Goal: Information Seeking & Learning: Understand process/instructions

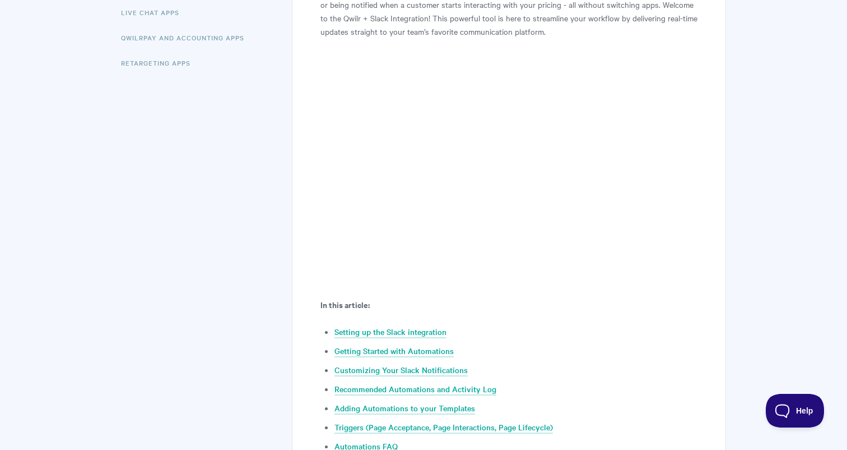
scroll to position [359, 0]
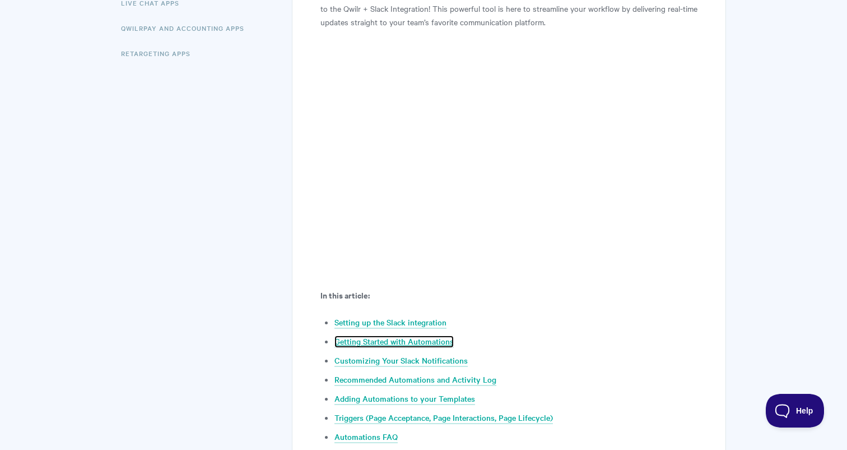
click at [421, 335] on link "Getting Started with Automations" at bounding box center [394, 341] width 119 height 12
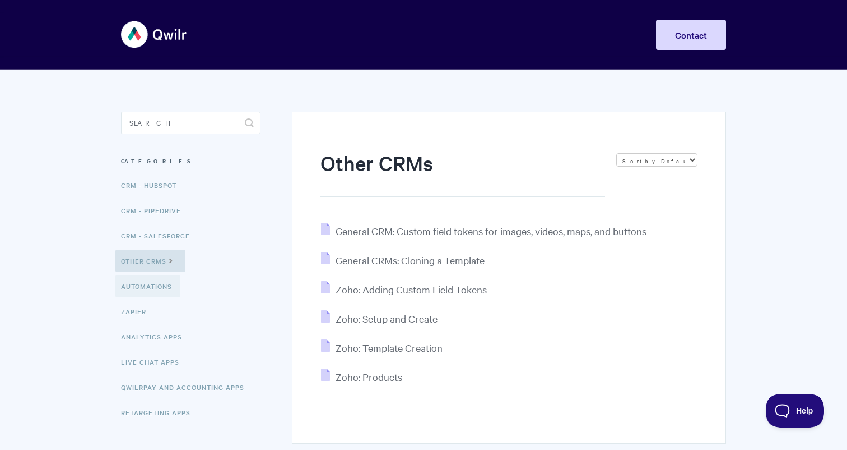
click at [145, 287] on link "Automations" at bounding box center [147, 286] width 65 height 22
